Goal: Find contact information: Find contact information

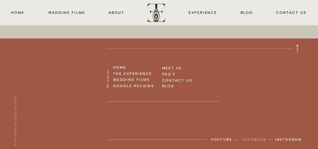
click at [254, 139] on p "facebook" at bounding box center [254, 140] width 25 height 9
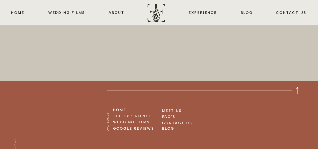
scroll to position [2023, 0]
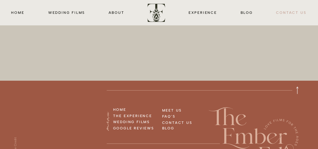
click at [285, 14] on nav "CONTACT us" at bounding box center [290, 13] width 31 height 6
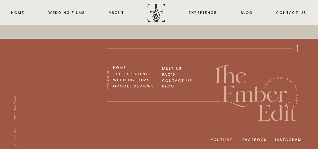
click at [224, 106] on div at bounding box center [254, 93] width 96 height 56
click at [259, 140] on p "facebook" at bounding box center [254, 141] width 25 height 9
click at [291, 11] on nav "CONTACT us" at bounding box center [290, 13] width 31 height 6
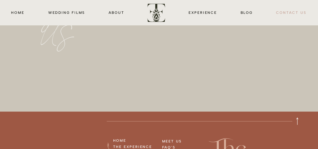
scroll to position [639, 0]
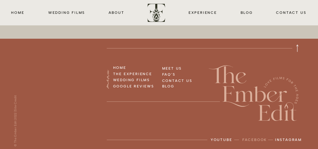
click at [255, 138] on p "facebook" at bounding box center [254, 141] width 25 height 9
